Goal: Find specific page/section: Find specific page/section

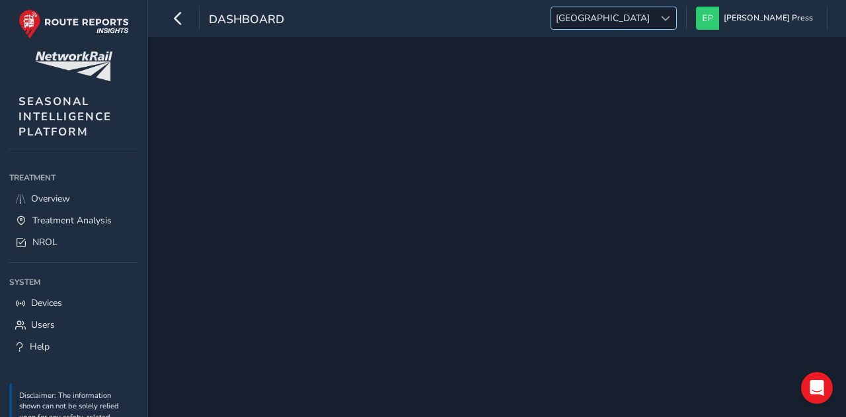
click at [670, 17] on span at bounding box center [665, 18] width 9 height 9
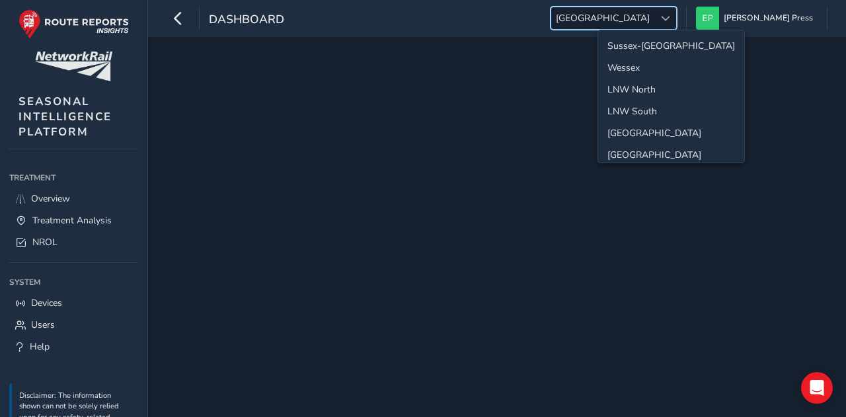
scroll to position [45, 0]
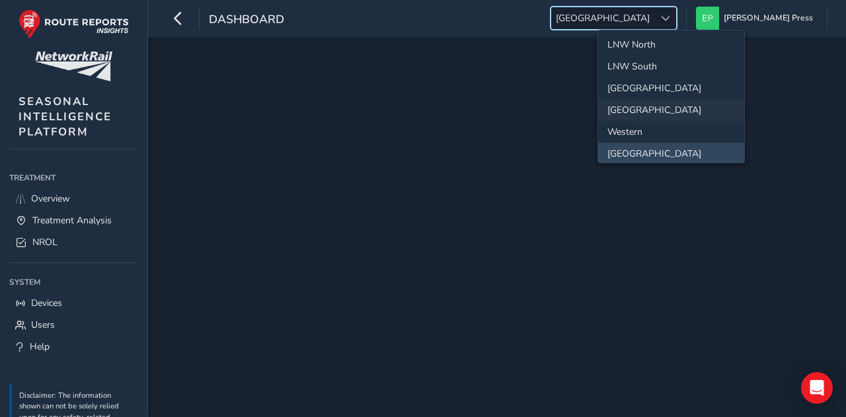
click at [664, 116] on li "[GEOGRAPHIC_DATA]" at bounding box center [671, 110] width 146 height 22
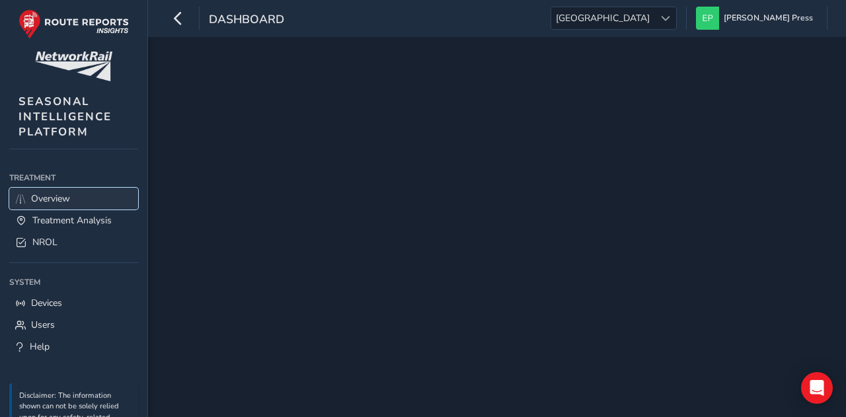
click at [54, 199] on span "Overview" at bounding box center [50, 198] width 39 height 13
click at [173, 17] on icon "button" at bounding box center [178, 18] width 14 height 23
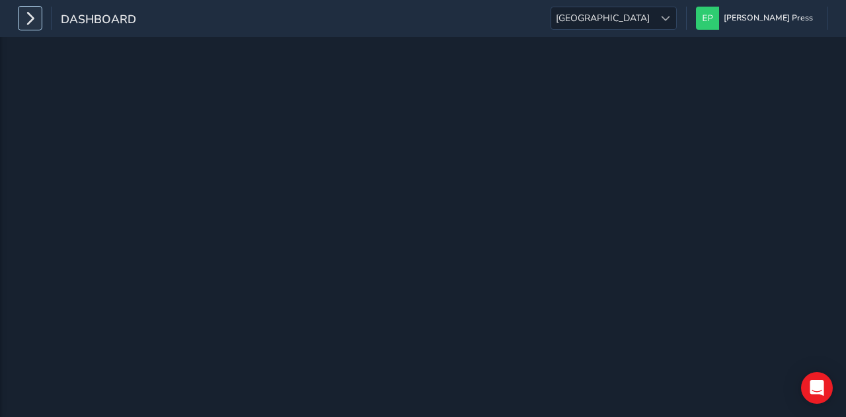
click at [29, 22] on icon "button" at bounding box center [30, 18] width 14 height 23
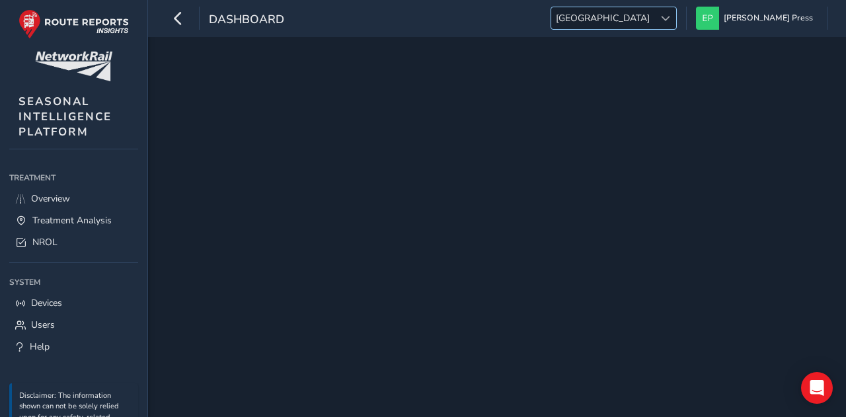
click at [670, 18] on span at bounding box center [665, 18] width 9 height 9
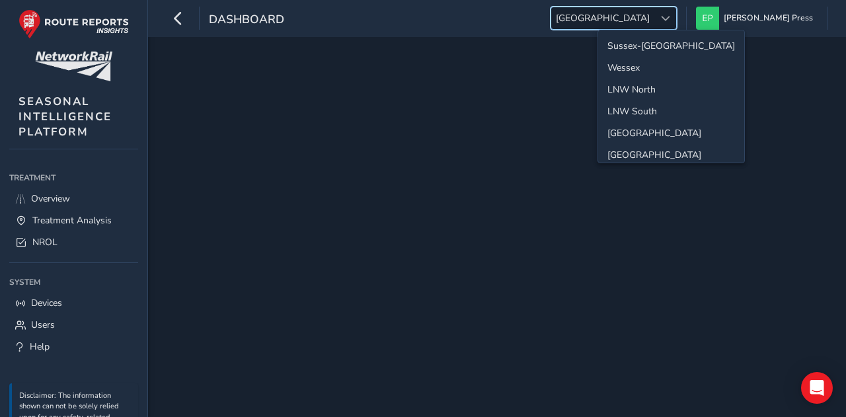
scroll to position [45, 0]
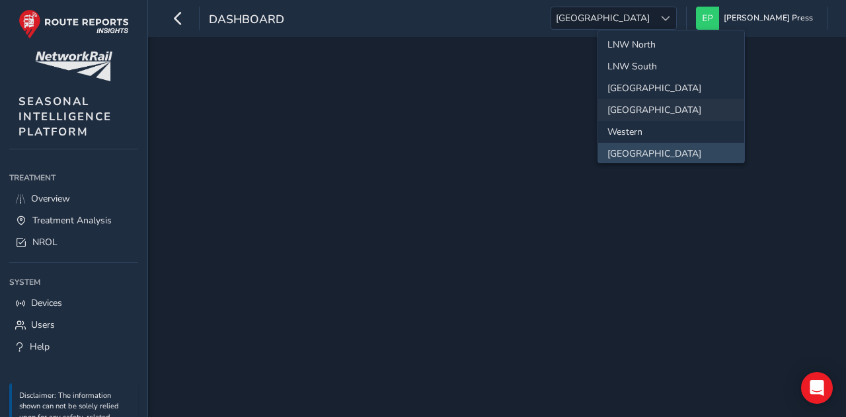
click at [657, 112] on li "[GEOGRAPHIC_DATA]" at bounding box center [671, 110] width 146 height 22
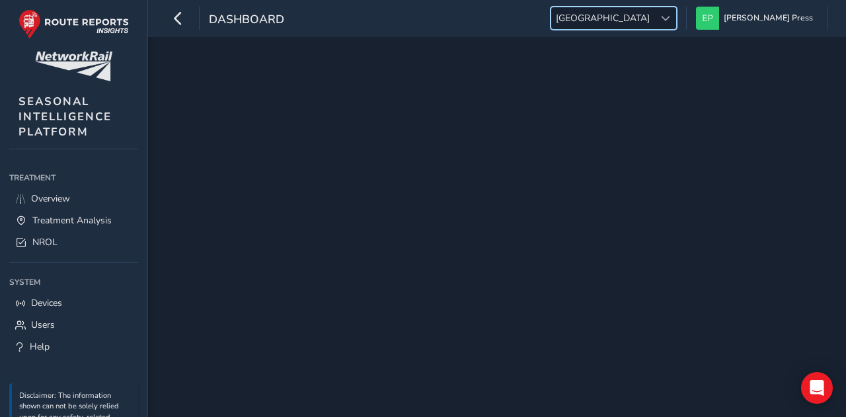
click at [676, 26] on div at bounding box center [666, 18] width 22 height 22
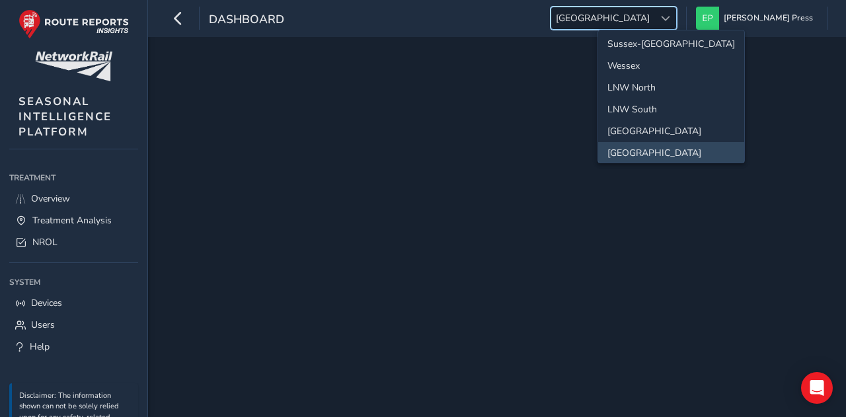
scroll to position [136, 0]
